Goal: Information Seeking & Learning: Learn about a topic

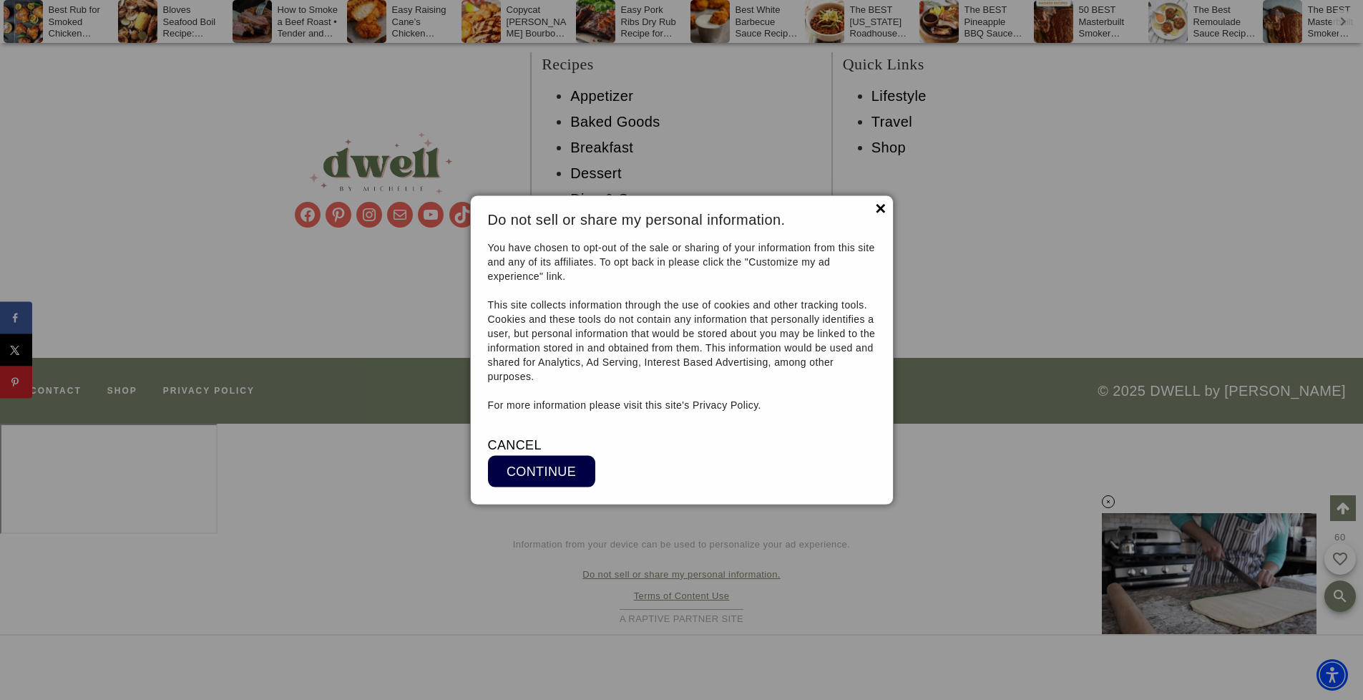
scroll to position [14565, 0]
